Goal: Task Accomplishment & Management: Complete application form

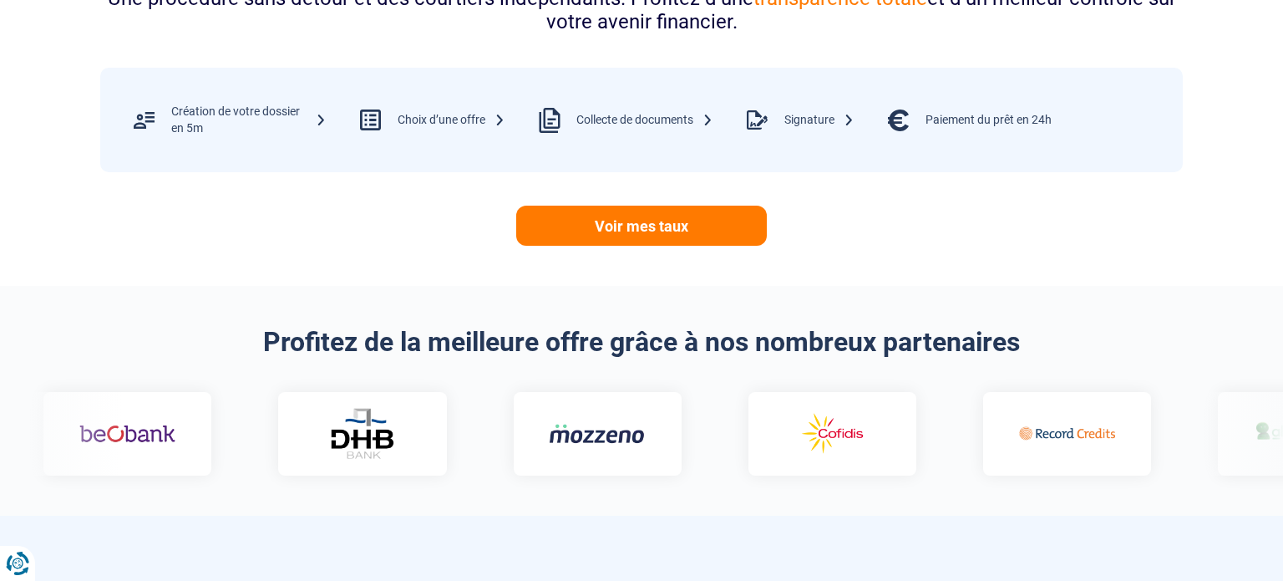
scroll to position [769, 0]
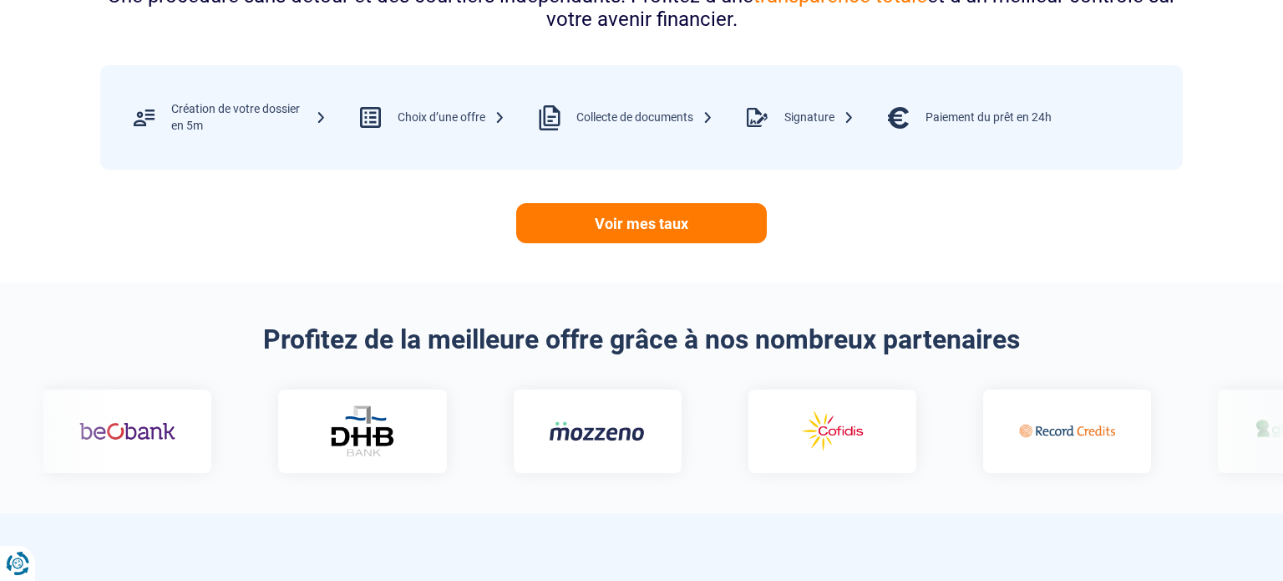
click at [648, 236] on link "Voir mes taux" at bounding box center [641, 223] width 251 height 40
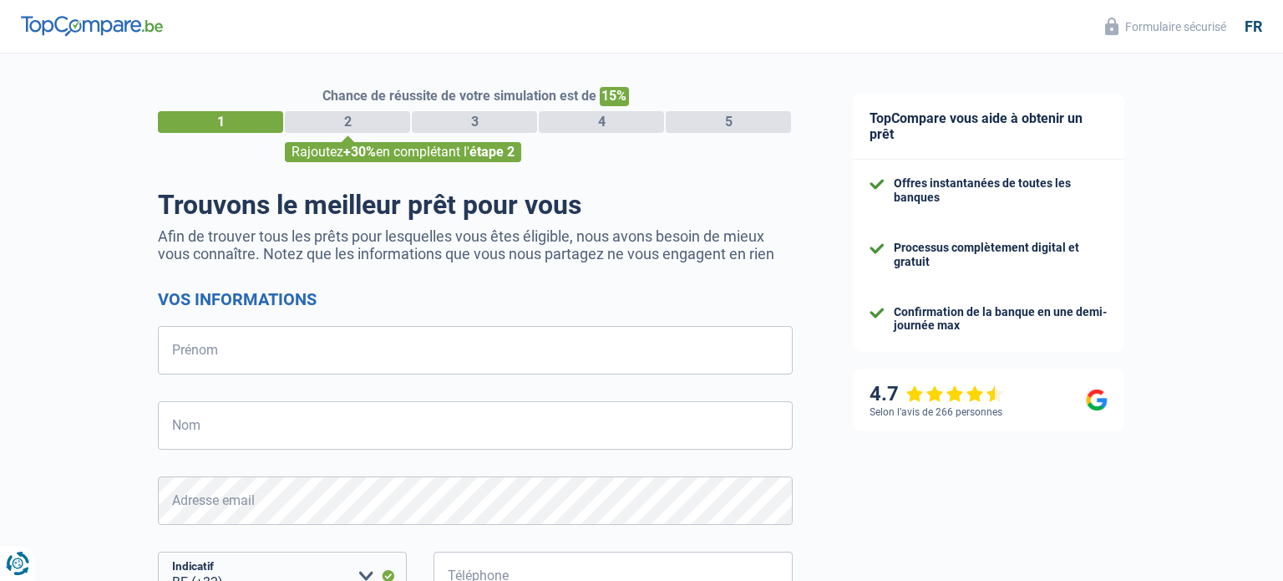
select select "32"
